Goal: Find specific page/section: Find specific page/section

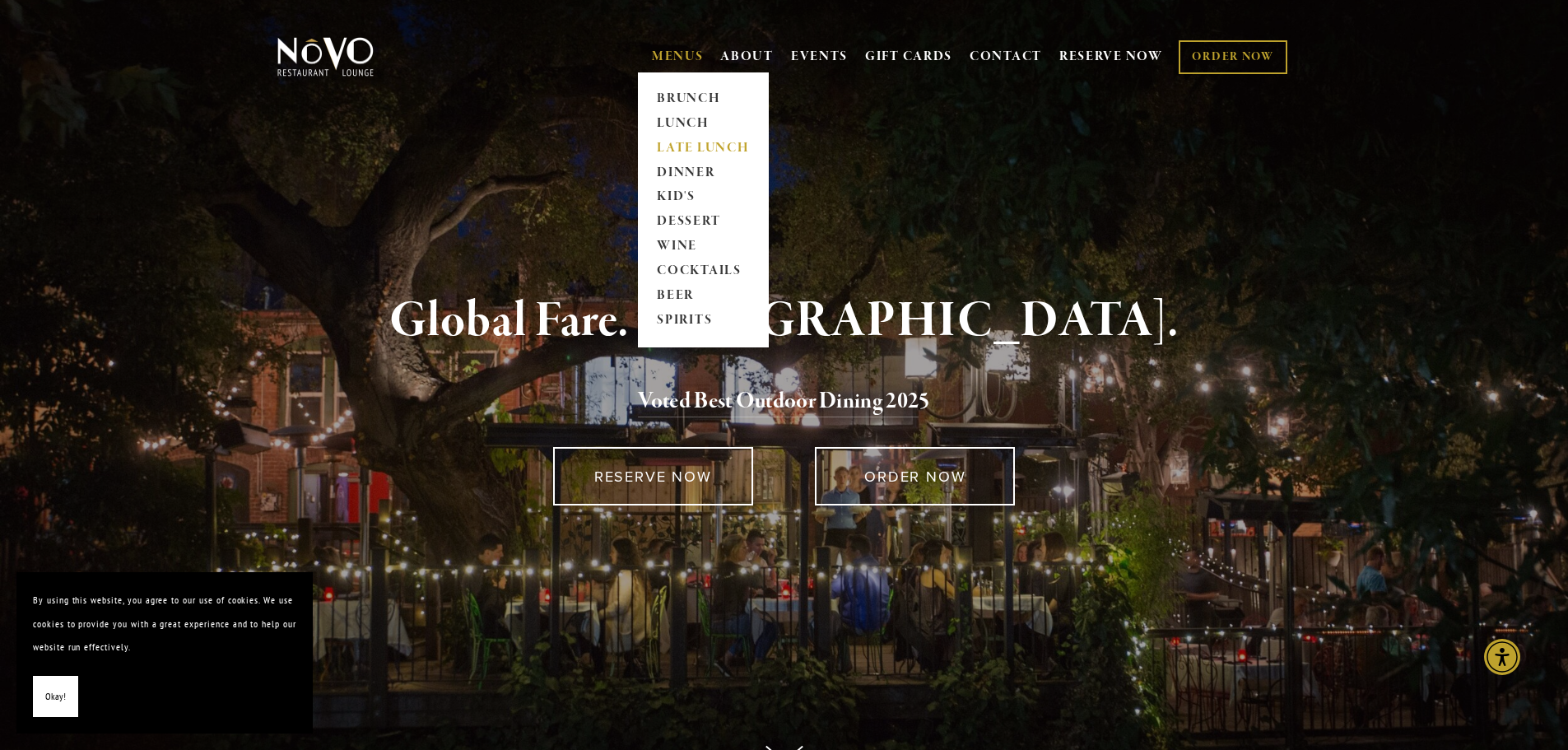
click at [667, 146] on link "LATE LUNCH" at bounding box center [703, 147] width 103 height 25
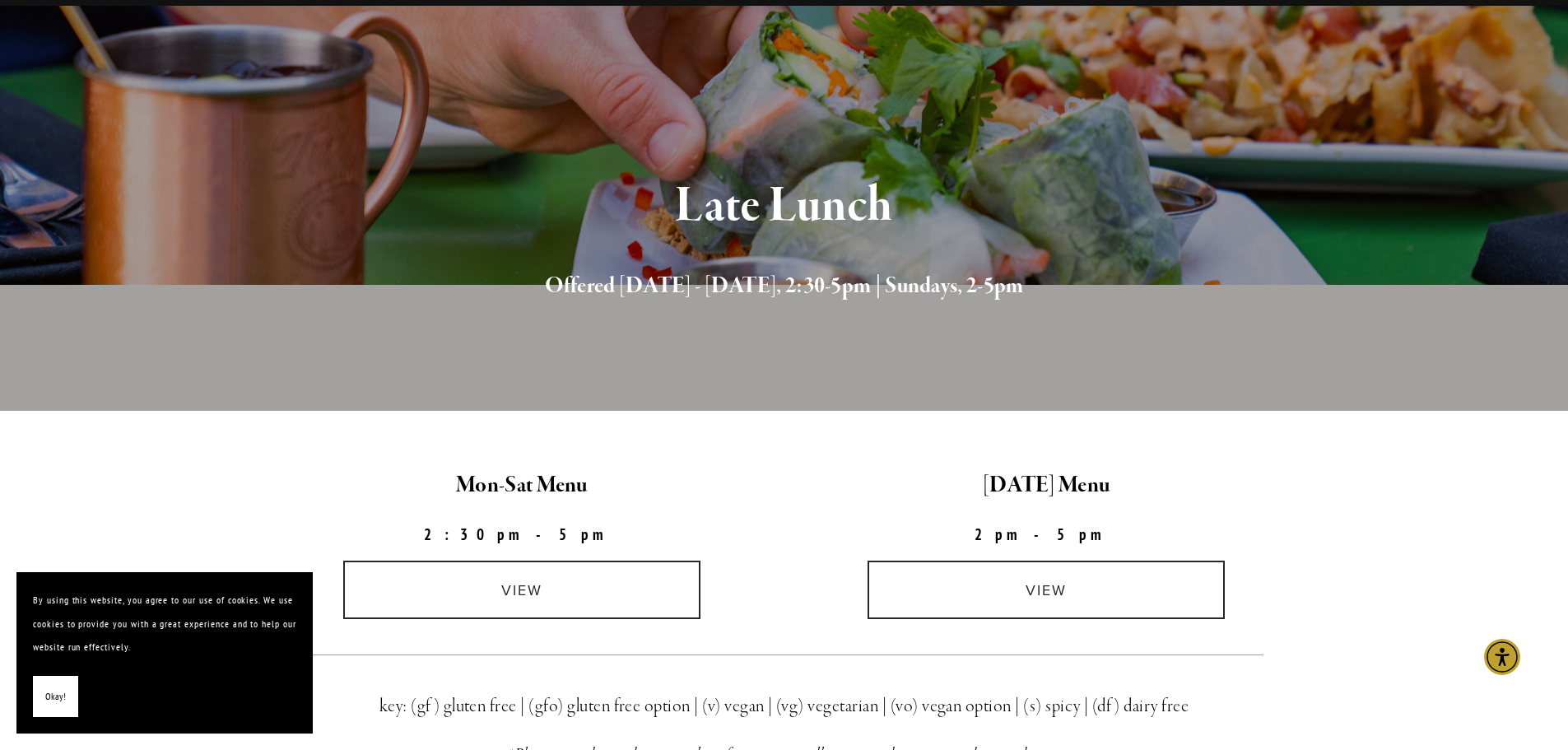
scroll to position [247, 0]
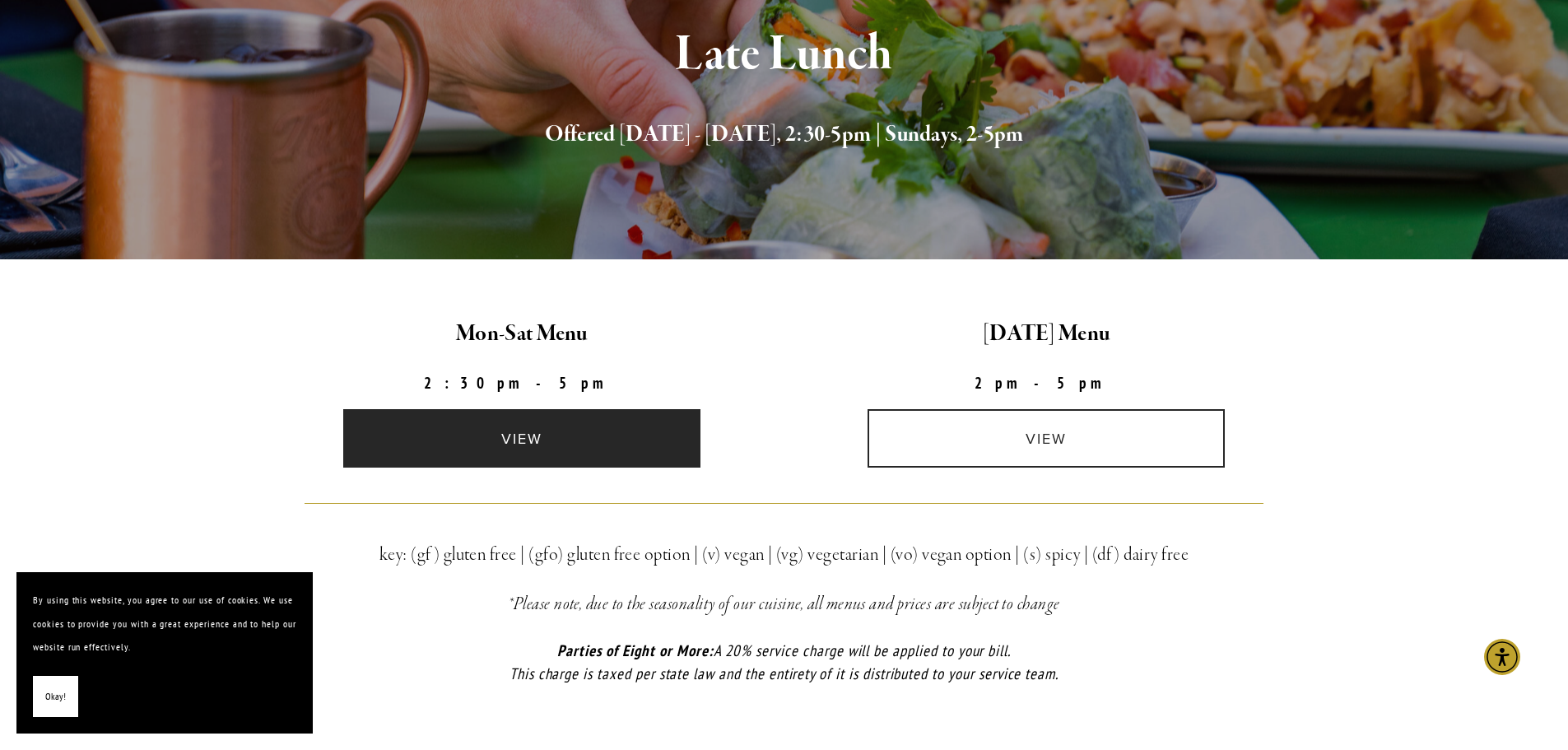
click at [562, 433] on link "view" at bounding box center [522, 438] width 357 height 59
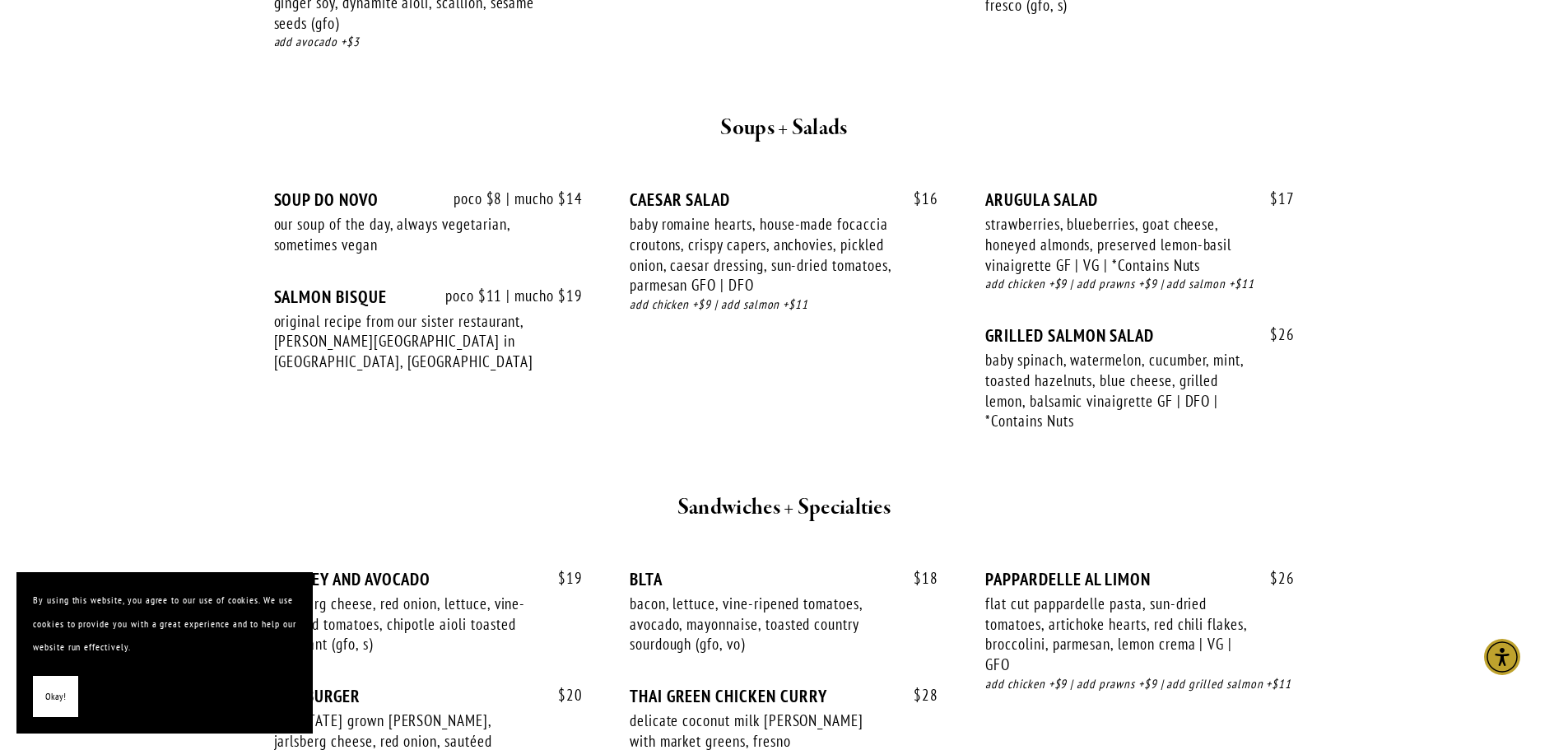
scroll to position [1399, 0]
